Goal: Task Accomplishment & Management: Manage account settings

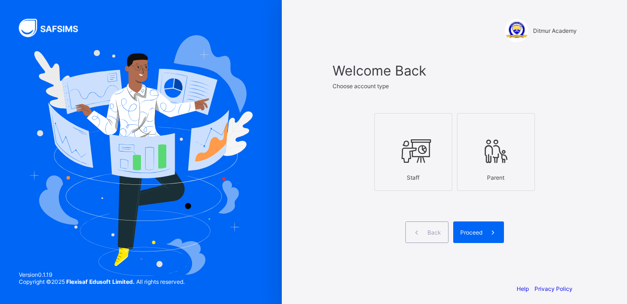
click at [436, 171] on div "Staff" at bounding box center [414, 178] width 68 height 16
click at [481, 233] on span "Proceed" at bounding box center [471, 232] width 22 height 7
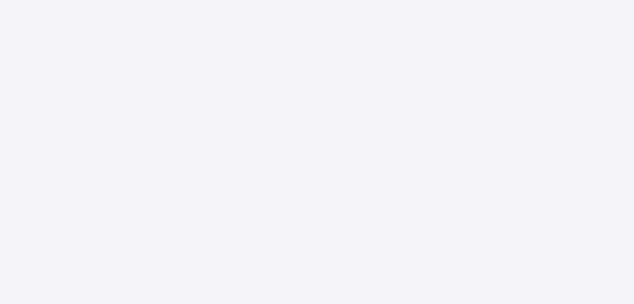
click at [481, 233] on div "New Update Available Hello there, You can install SAFSIMS on your device for ea…" at bounding box center [317, 152] width 634 height 304
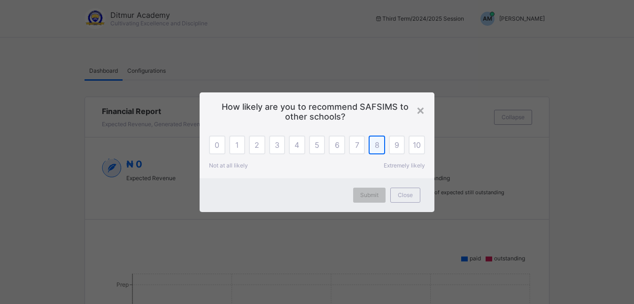
click at [371, 150] on div "8" at bounding box center [377, 145] width 16 height 19
click at [372, 197] on span "Submit" at bounding box center [369, 195] width 18 height 7
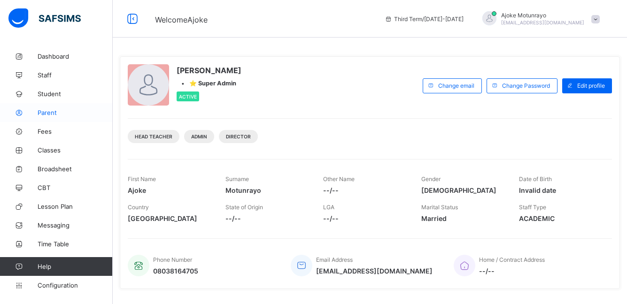
click at [55, 116] on link "Parent" at bounding box center [56, 112] width 113 height 19
click at [42, 112] on span "Parent" at bounding box center [75, 113] width 75 height 8
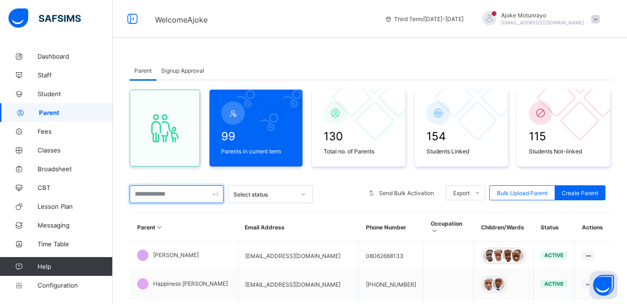
click at [211, 194] on input "text" at bounding box center [177, 195] width 94 height 18
click at [309, 215] on th "Email Address" at bounding box center [298, 227] width 121 height 29
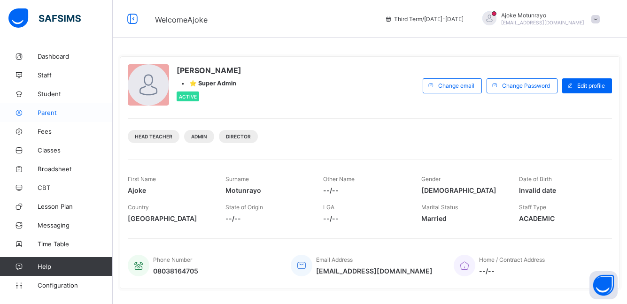
click at [61, 113] on span "Parent" at bounding box center [75, 113] width 75 height 8
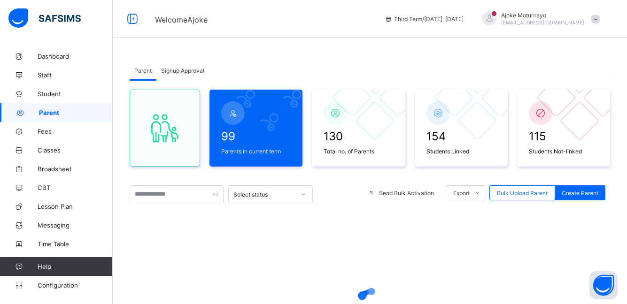
click at [61, 113] on span "Parent" at bounding box center [76, 113] width 74 height 8
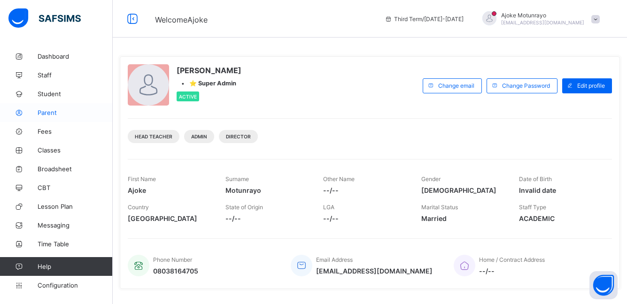
click at [59, 112] on span "Parent" at bounding box center [75, 113] width 75 height 8
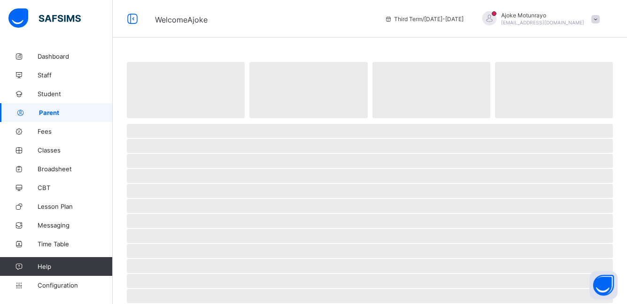
click at [59, 112] on span "Parent" at bounding box center [76, 113] width 74 height 8
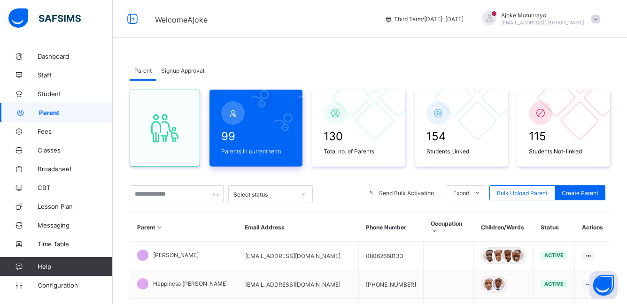
click at [264, 154] on span "Parents in current term" at bounding box center [256, 151] width 70 height 7
click at [197, 70] on span "Signup Approval" at bounding box center [182, 70] width 43 height 7
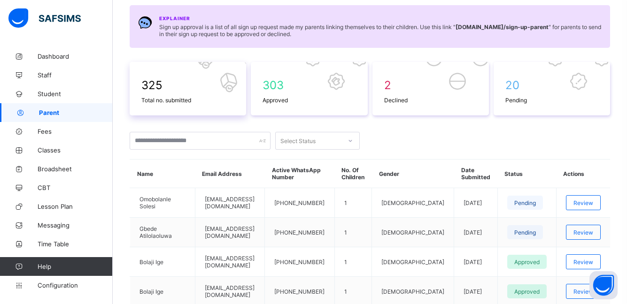
scroll to position [113, 0]
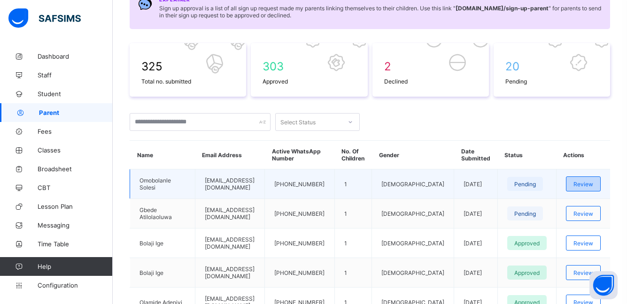
click at [579, 186] on div "Review" at bounding box center [583, 184] width 35 height 15
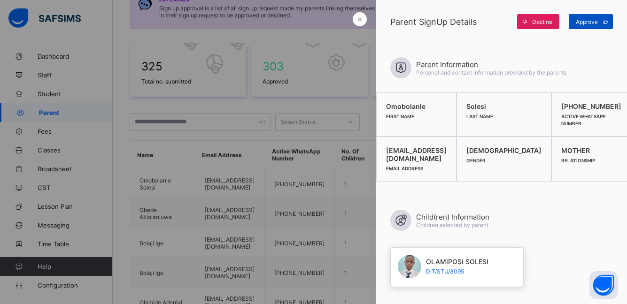
click at [590, 20] on span "Approve" at bounding box center [587, 21] width 22 height 7
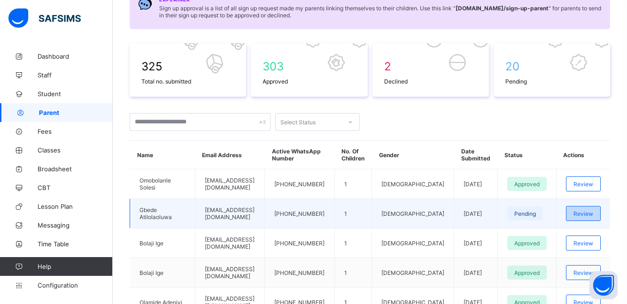
click at [593, 214] on span "Review" at bounding box center [584, 213] width 20 height 7
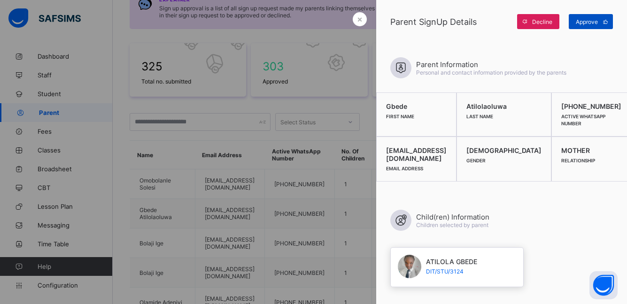
click at [590, 16] on div "Approve" at bounding box center [591, 21] width 44 height 15
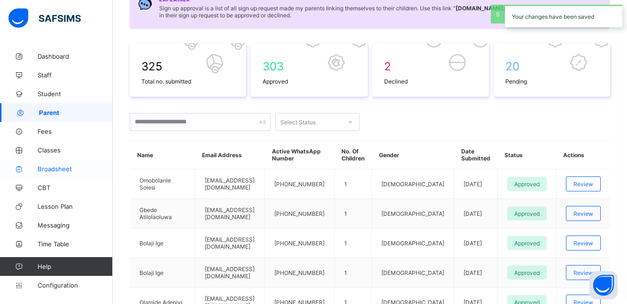
click at [47, 171] on span "Broadsheet" at bounding box center [75, 169] width 75 height 8
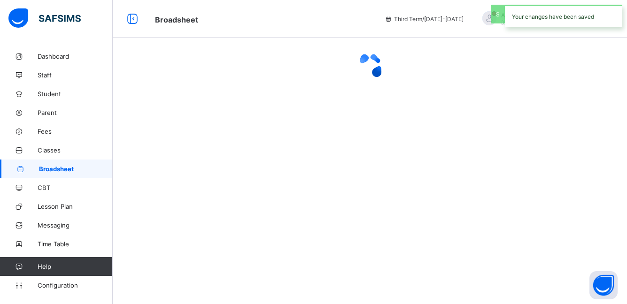
click at [47, 171] on span "Broadsheet" at bounding box center [76, 169] width 74 height 8
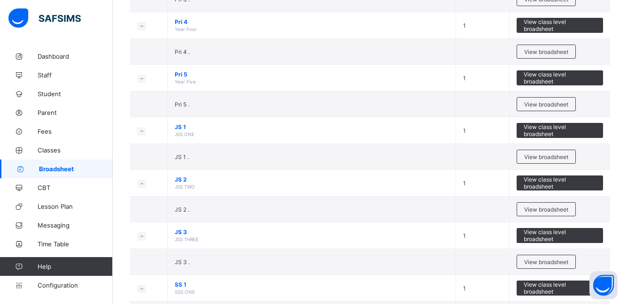
scroll to position [545, 0]
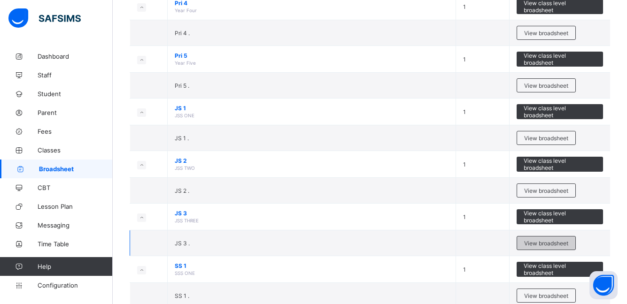
click at [547, 240] on span "View broadsheet" at bounding box center [546, 243] width 44 height 7
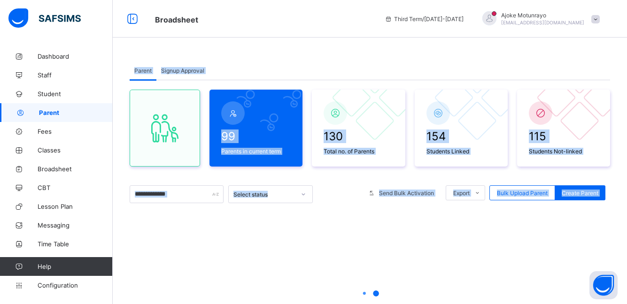
scroll to position [109, 0]
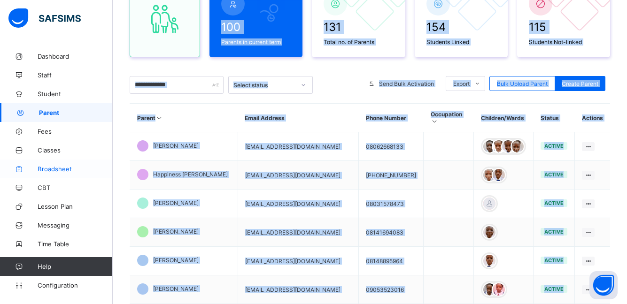
click at [70, 169] on span "Broadsheet" at bounding box center [75, 169] width 75 height 8
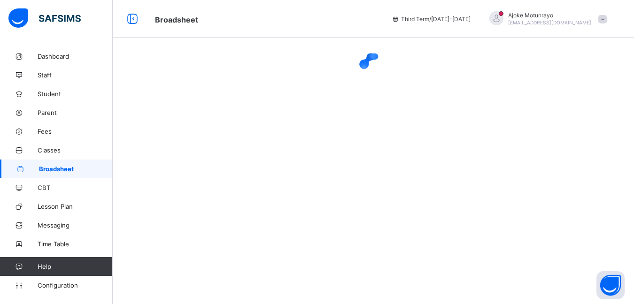
click at [70, 169] on span "Broadsheet" at bounding box center [76, 169] width 74 height 8
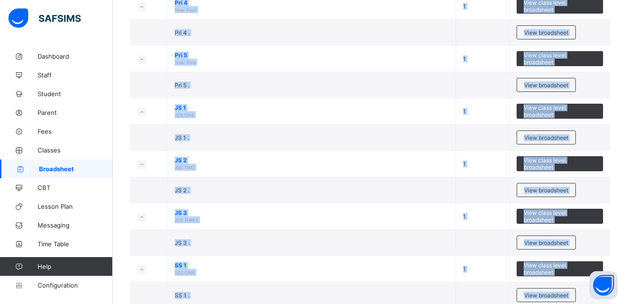
scroll to position [564, 0]
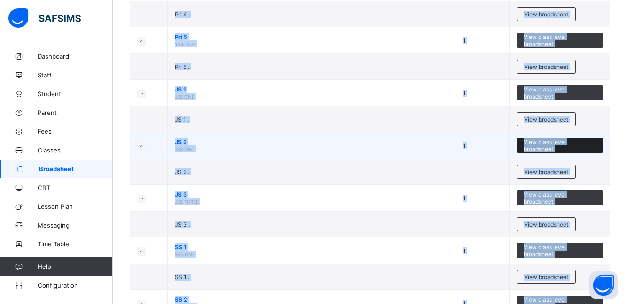
click at [532, 139] on span "View class level broadsheet" at bounding box center [560, 146] width 72 height 14
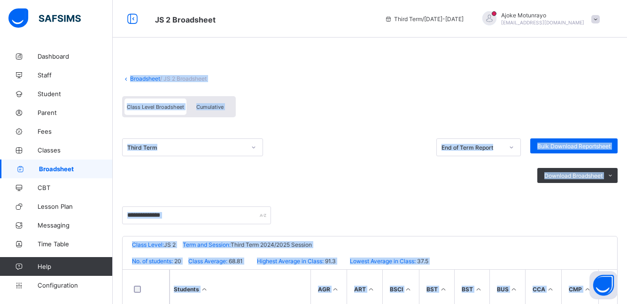
click at [440, 100] on div "Class Level Broadsheet Cumulative" at bounding box center [370, 109] width 496 height 35
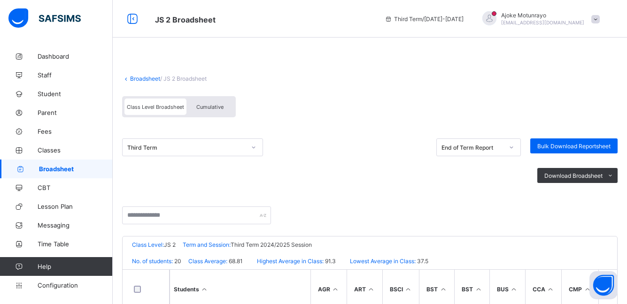
scroll to position [219, 0]
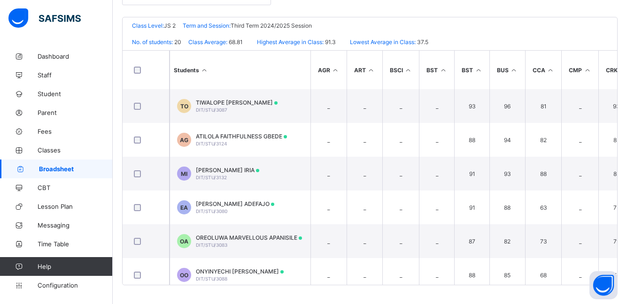
click at [445, 288] on div "Broadsheet / JS 2 Broadsheet Class Level Broadsheet Cumulative Third Term End o…" at bounding box center [370, 66] width 514 height 477
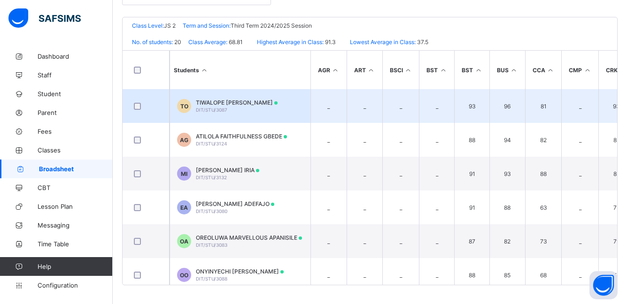
click at [304, 100] on td "TO TIWALOPE [PERSON_NAME] DIT/STU/3087" at bounding box center [240, 106] width 141 height 34
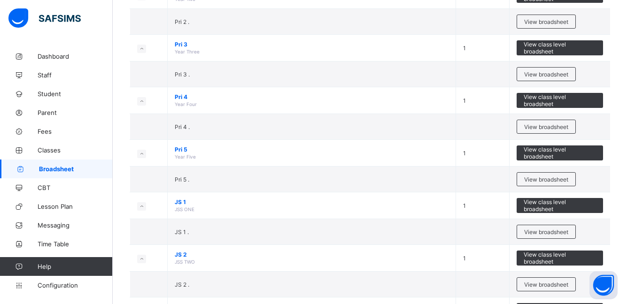
scroll to position [470, 0]
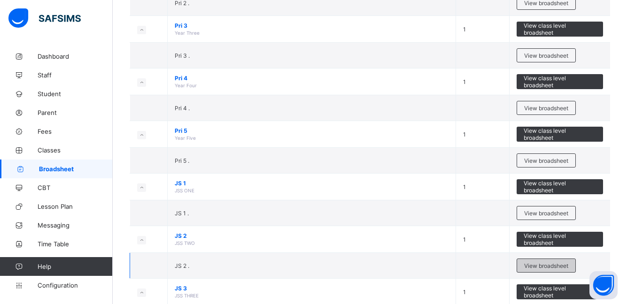
click at [543, 263] on span "View broadsheet" at bounding box center [546, 266] width 44 height 7
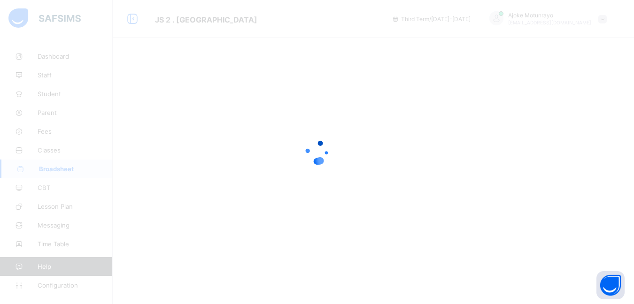
click at [543, 261] on div at bounding box center [317, 152] width 634 height 304
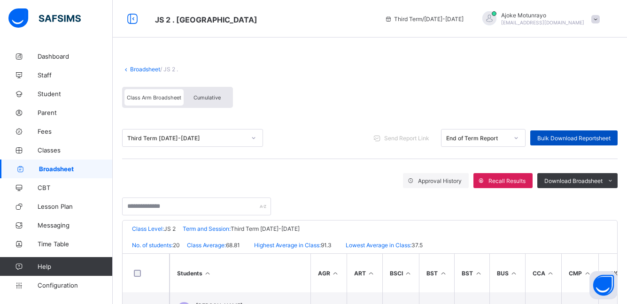
click at [583, 135] on span "Bulk Download Reportsheet" at bounding box center [573, 138] width 73 height 7
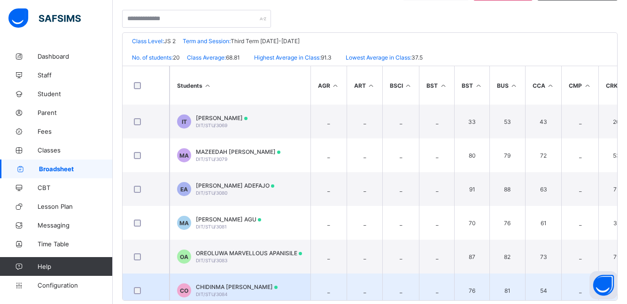
scroll to position [203, 0]
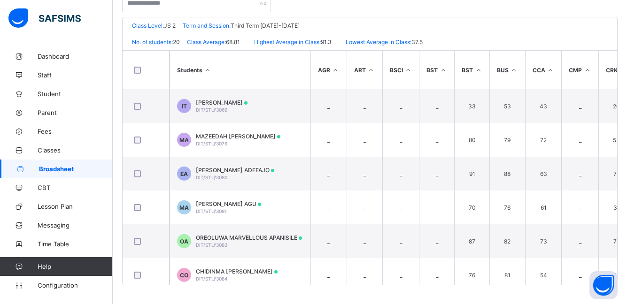
click at [627, 4] on div "Broadsheet / JS 2 . Class Arm Broadsheet Cumulative Third Term [DATE]-[DATE] Se…" at bounding box center [370, 74] width 514 height 461
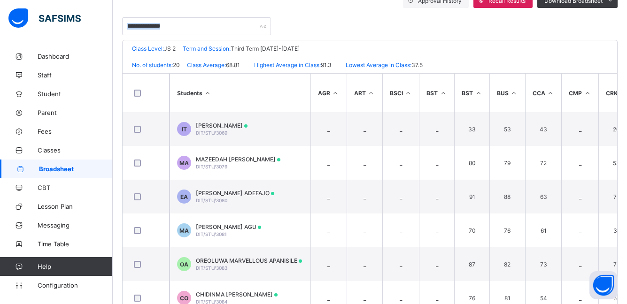
click at [627, 4] on div "Broadsheet / JS 2 . Class Arm Broadsheet Cumulative Third Term [DATE]-[DATE] Se…" at bounding box center [370, 97] width 514 height 461
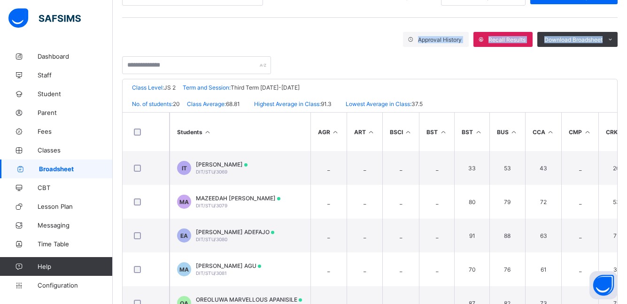
click at [627, 4] on div "Broadsheet / JS 2 . Class Arm Broadsheet Cumulative Third Term [DATE]-[DATE] Se…" at bounding box center [370, 136] width 514 height 461
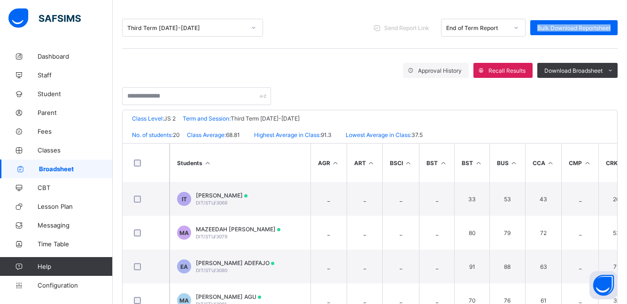
click at [627, 4] on div "Broadsheet / JS 2 . Class Arm Broadsheet Cumulative Third Term [DATE]-[DATE] Se…" at bounding box center [370, 167] width 514 height 461
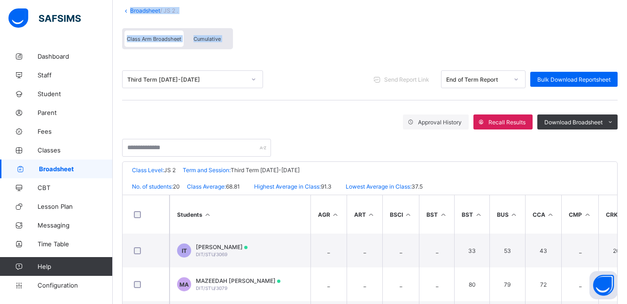
click at [627, 4] on div "Broadsheet / JS 2 . Class Arm Broadsheet Cumulative Third Term [DATE]-[DATE] Se…" at bounding box center [370, 218] width 514 height 461
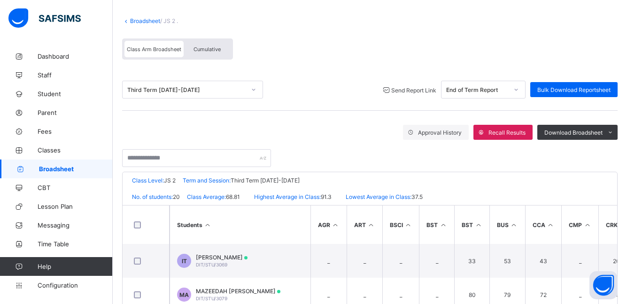
click at [420, 92] on span "Send Report Link" at bounding box center [413, 90] width 45 height 7
click at [0, 0] on div "Recipients Below are the list of students whose parents will receive the result…" at bounding box center [0, 0] width 0 height 0
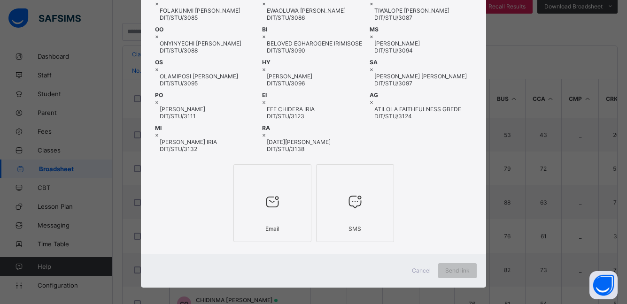
scroll to position [180, 0]
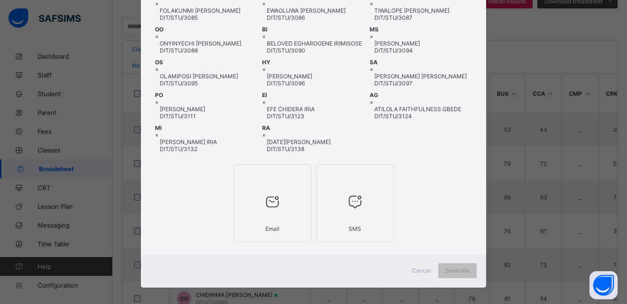
click at [288, 209] on div at bounding box center [273, 202] width 68 height 37
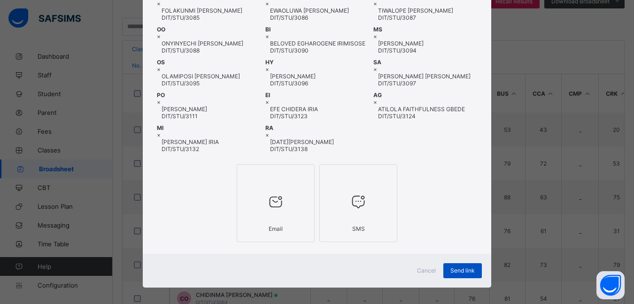
click at [461, 267] on span "Send link" at bounding box center [462, 270] width 24 height 7
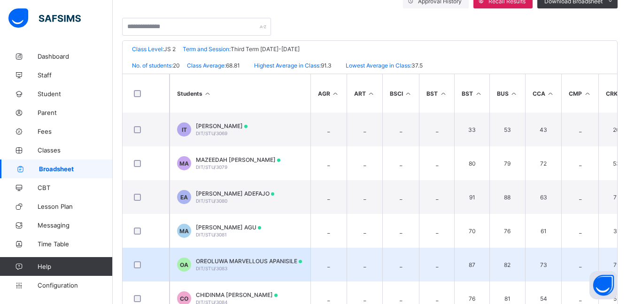
click at [460, 265] on td "87" at bounding box center [471, 265] width 35 height 34
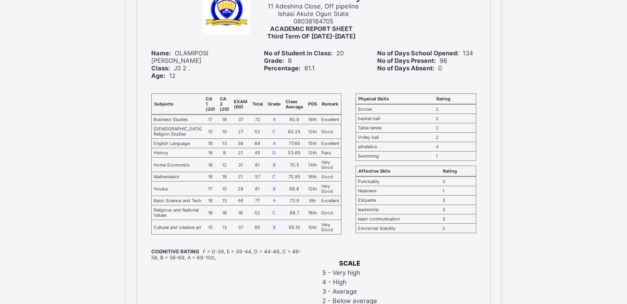
scroll to position [620, 0]
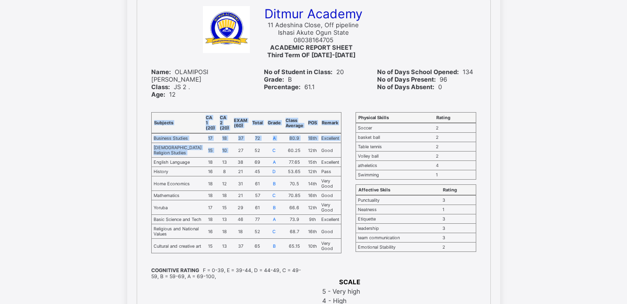
drag, startPoint x: 215, startPoint y: 158, endPoint x: 203, endPoint y: 289, distance: 131.5
click at [203, 263] on div "Subjects CA 1 (20) CA 2 (20) EXAM (60) Total Grade Class Average POS Remark Bus…" at bounding box center [247, 183] width 200 height 160
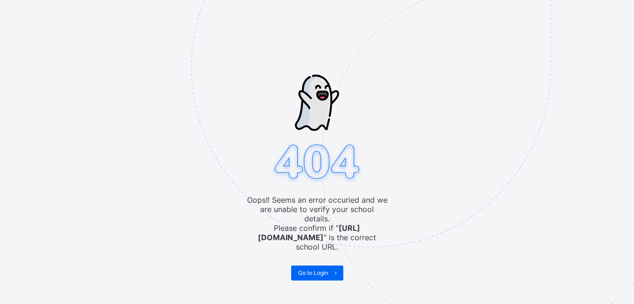
click at [452, 249] on img at bounding box center [436, 115] width 490 height 454
